Goal: Task Accomplishment & Management: Manage account settings

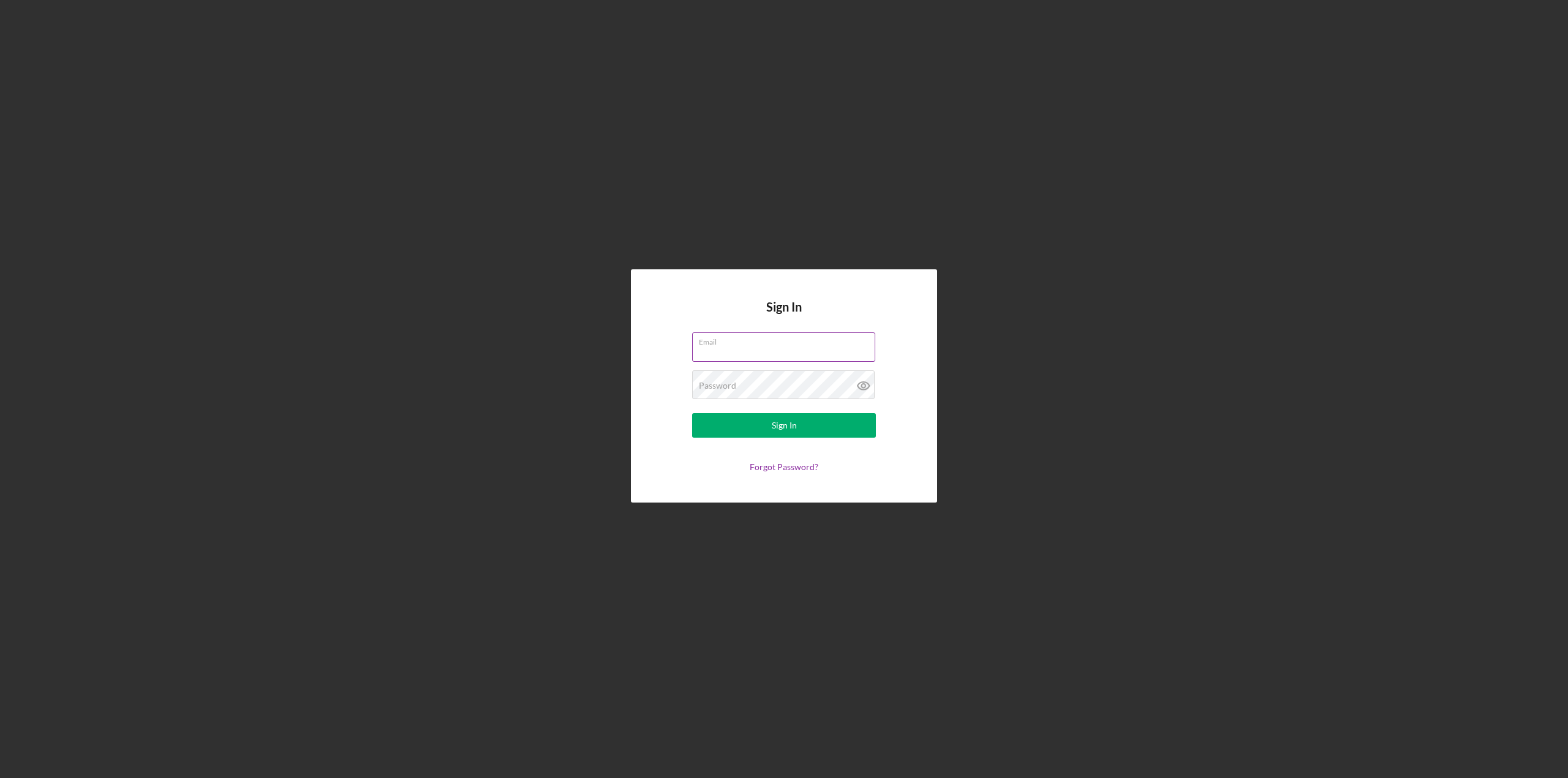
click at [744, 359] on input "Email" at bounding box center [783, 347] width 183 height 29
type input "[EMAIL_ADDRESS][DOMAIN_NAME]"
click at [794, 372] on div "Password Required" at bounding box center [784, 385] width 184 height 31
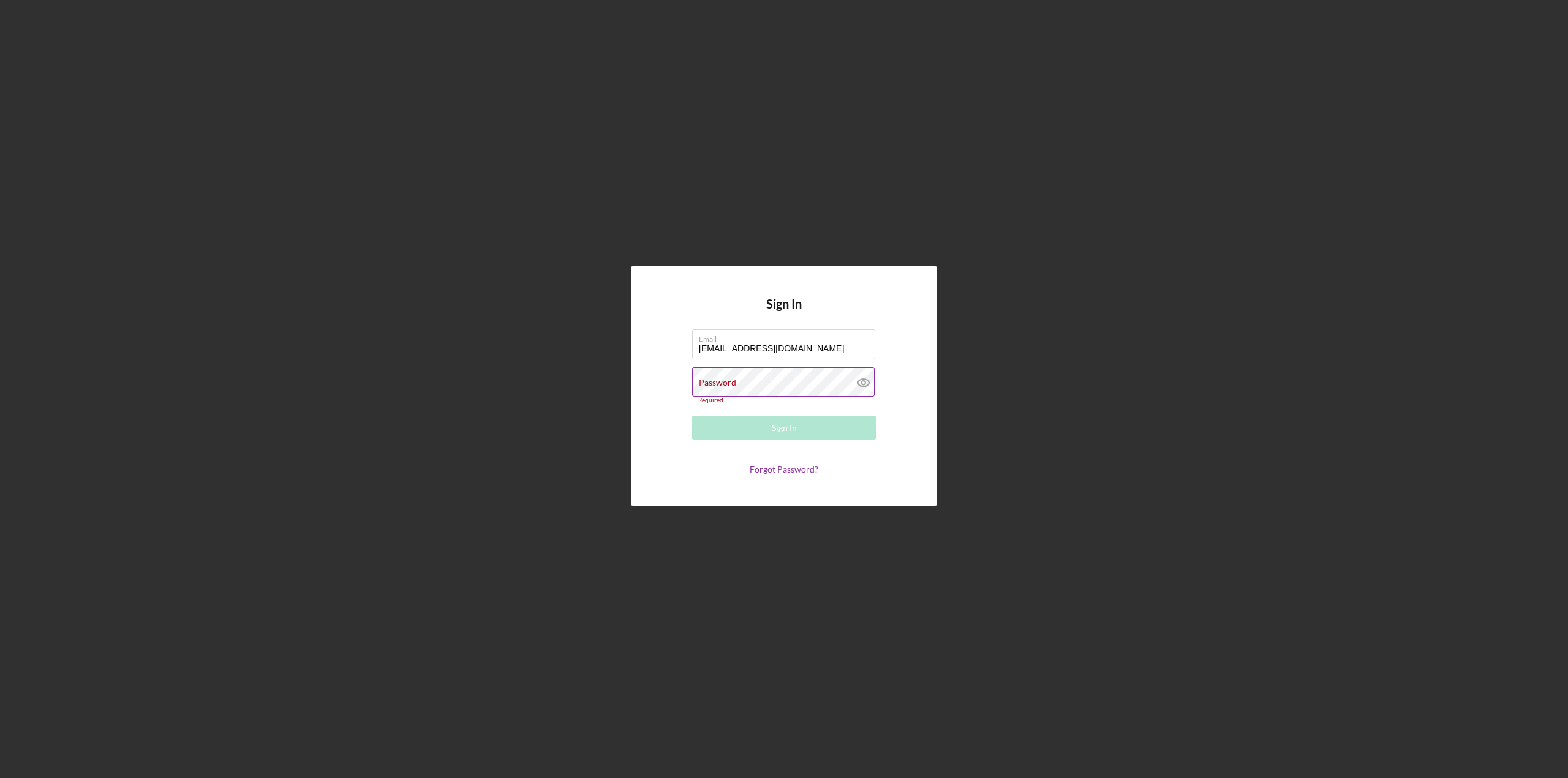
click at [785, 382] on div "Password Required" at bounding box center [784, 385] width 184 height 36
